Goal: Use online tool/utility: Utilize a website feature to perform a specific function

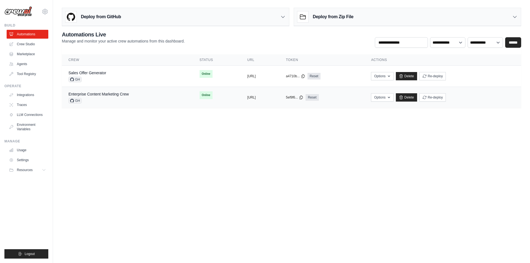
click at [241, 95] on td "copied [URL]" at bounding box center [260, 97] width 39 height 21
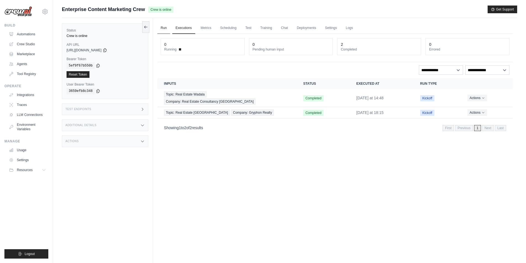
click at [164, 33] on link "Run" at bounding box center [163, 28] width 13 height 12
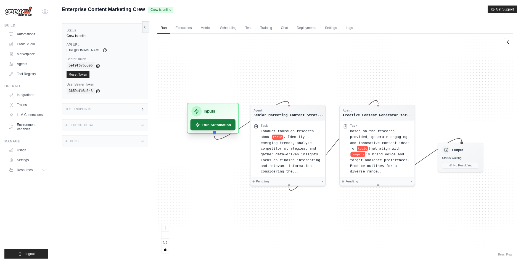
click at [218, 128] on button "Run Automation" at bounding box center [212, 124] width 45 height 11
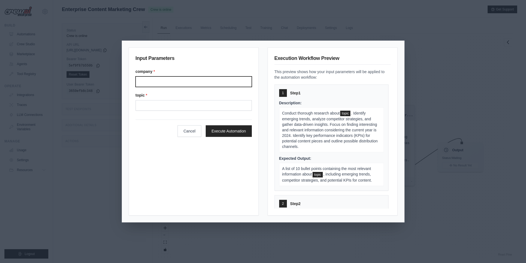
click at [168, 83] on input "Company" at bounding box center [194, 81] width 116 height 10
click at [181, 73] on label "company *" at bounding box center [194, 72] width 116 height 6
click at [181, 76] on input "Company" at bounding box center [194, 81] width 116 height 10
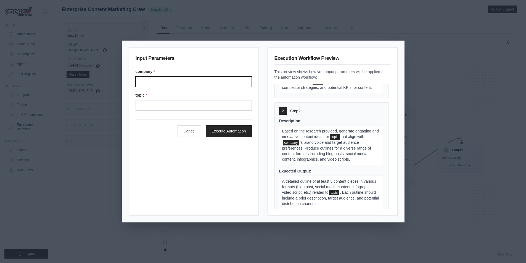
scroll to position [99, 0]
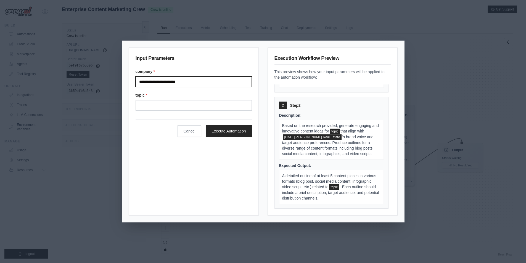
type input "**********"
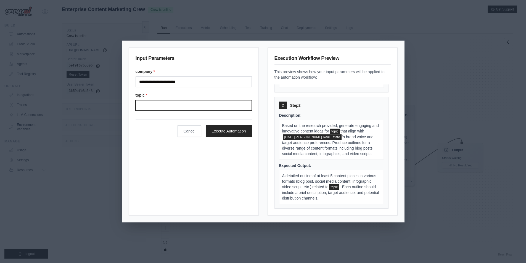
type input "*"
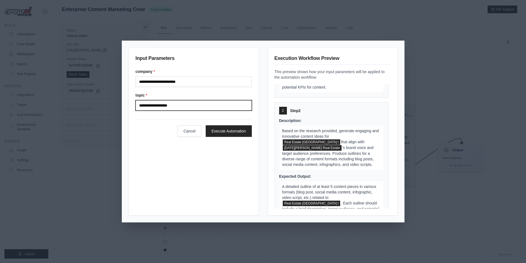
scroll to position [104, 0]
type input "**********"
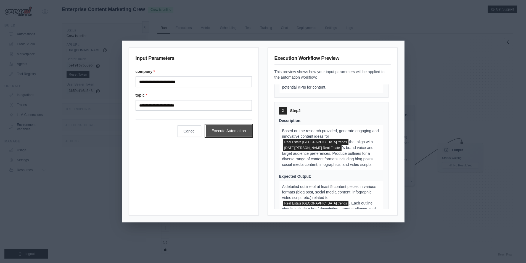
click at [231, 133] on button "Execute Automation" at bounding box center [229, 131] width 46 height 12
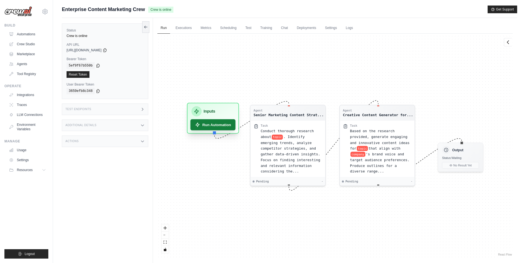
click at [225, 126] on button "Run Automation" at bounding box center [212, 124] width 45 height 11
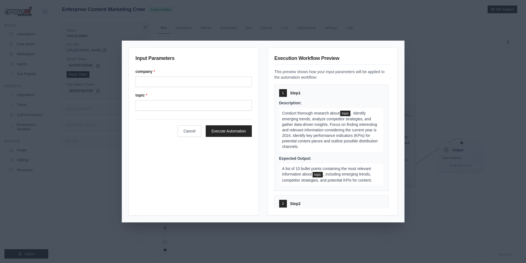
type input "**********"
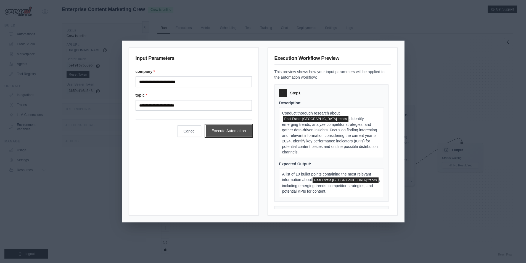
click at [220, 134] on button "Execute Automation" at bounding box center [229, 131] width 46 height 12
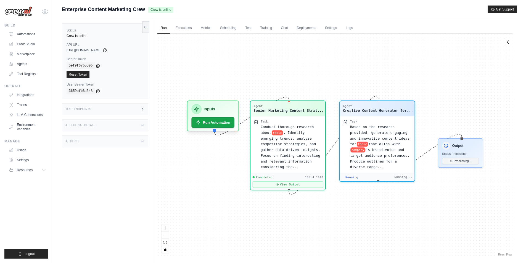
scroll to position [4123, 0]
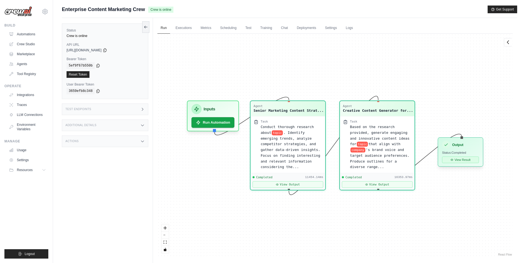
click at [464, 160] on button "View Result" at bounding box center [460, 160] width 37 height 7
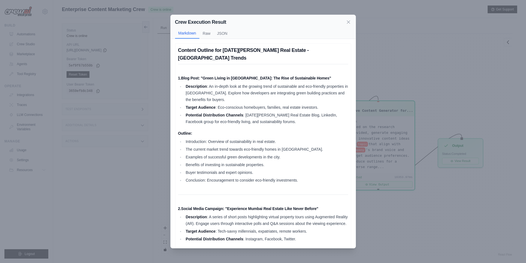
click at [288, 84] on li "Description : An in-depth look at the growing trend of sustainable and eco-frie…" at bounding box center [266, 93] width 164 height 20
click at [266, 83] on li "Description : An in-depth look at the growing trend of sustainable and eco-frie…" at bounding box center [266, 93] width 164 height 20
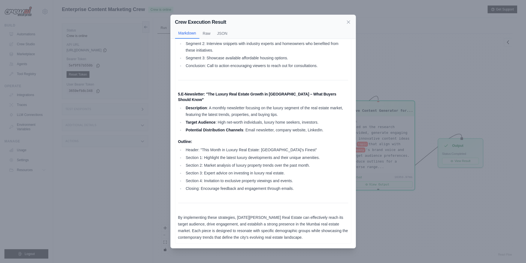
scroll to position [23, 0]
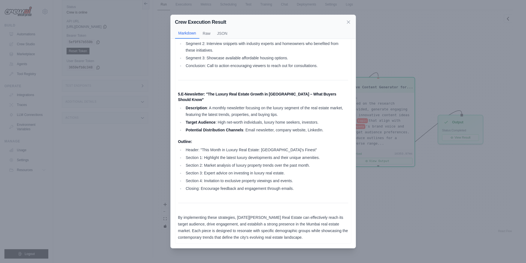
click at [130, 113] on div "Crew Execution Result Markdown Raw JSON Content Outline for Kartik Goradia Real…" at bounding box center [263, 131] width 526 height 263
